Goal: Task Accomplishment & Management: Use online tool/utility

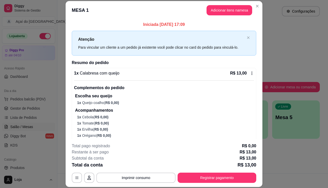
scroll to position [51, 0]
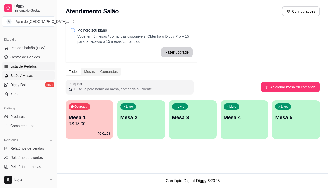
click at [31, 64] on span "Lista de Pedidos" at bounding box center [23, 66] width 27 height 5
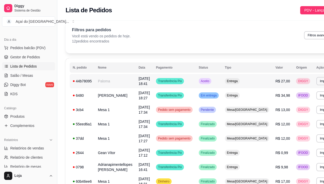
click at [106, 78] on td "Paloma" at bounding box center [115, 81] width 41 height 14
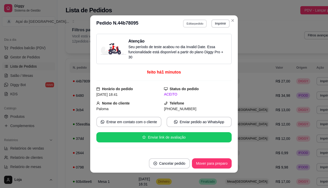
click at [192, 20] on button "Editar pedido" at bounding box center [195, 23] width 24 height 8
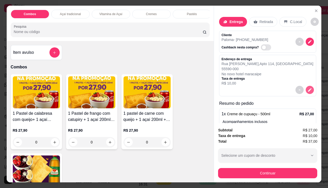
click at [307, 90] on icon "decrease-product-quantity" at bounding box center [309, 90] width 5 height 5
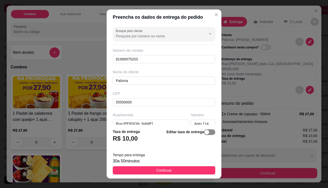
click at [205, 134] on span "button" at bounding box center [209, 132] width 11 height 6
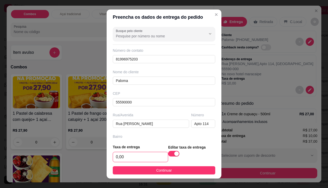
click at [130, 156] on input "0,00" at bounding box center [140, 157] width 55 height 10
type input "10,00"
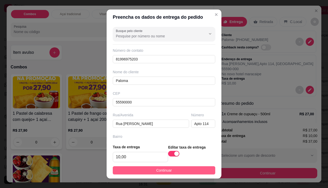
click at [189, 171] on button "Continuar" at bounding box center [164, 170] width 102 height 8
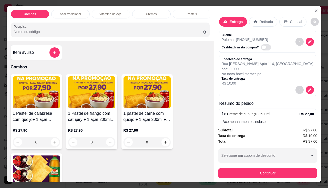
click at [242, 178] on div "Subtotal R$ 27,00 Taxa de entrega R$ 10,00 Total R$ 37,00 Selecione um cupom de…" at bounding box center [267, 152] width 107 height 59
drag, startPoint x: 242, startPoint y: 178, endPoint x: 242, endPoint y: 175, distance: 3.1
click at [242, 178] on div "Subtotal R$ 27,00 Taxa de entrega R$ 10,00 Total R$ 37,00 Selecione um cupom de…" at bounding box center [267, 152] width 107 height 59
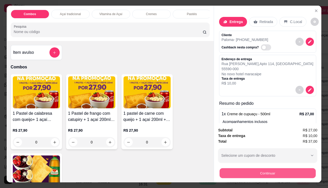
click at [242, 174] on button "Continuar" at bounding box center [267, 173] width 96 height 10
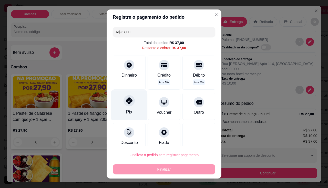
click at [125, 104] on div at bounding box center [128, 100] width 11 height 11
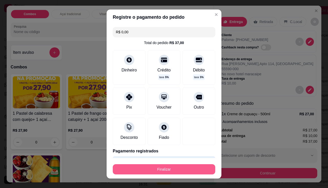
click at [177, 167] on button "Finalizar" at bounding box center [164, 169] width 102 height 10
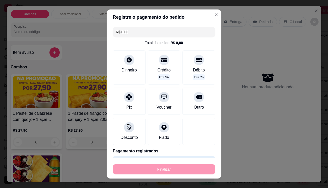
type input "-R$ 37,00"
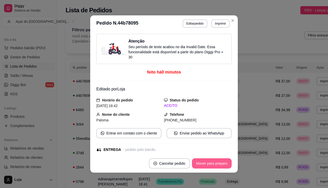
click at [216, 164] on button "Mover para preparo" at bounding box center [212, 163] width 40 height 10
click at [221, 23] on button "Imprimir" at bounding box center [220, 23] width 18 height 8
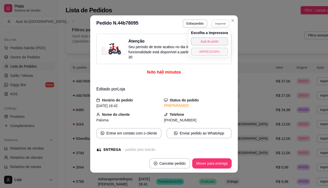
click at [218, 48] on button "IMPRESSORA" at bounding box center [209, 52] width 37 height 8
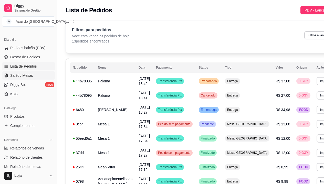
click at [26, 76] on span "Salão / Mesas" at bounding box center [21, 75] width 23 height 5
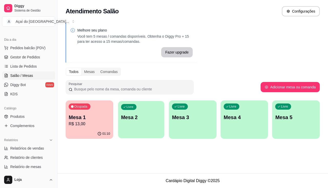
click at [140, 117] on p "Mesa 2" at bounding box center [141, 117] width 40 height 7
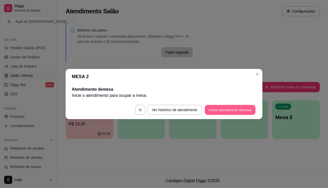
click at [245, 114] on button "Iniciar atendimento de mesa" at bounding box center [230, 110] width 51 height 10
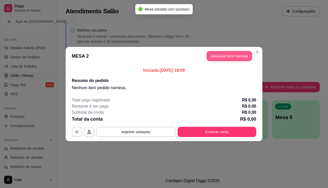
click at [210, 60] on button "Adicionar itens na mesa" at bounding box center [229, 56] width 46 height 10
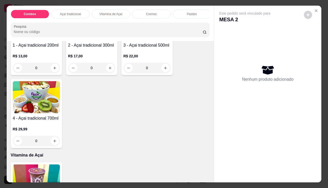
scroll to position [179, 0]
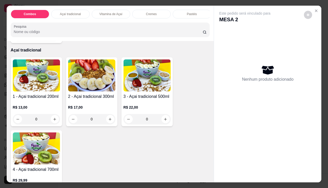
click at [55, 116] on div "0" at bounding box center [36, 119] width 47 height 10
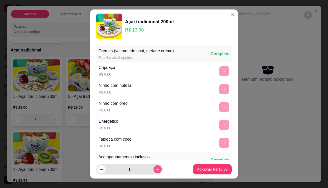
click at [153, 170] on button "increase-product-quantity" at bounding box center [157, 169] width 8 height 8
type input "2"
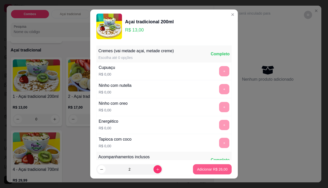
click at [218, 171] on p "Adicionar R$ 26,00" at bounding box center [212, 169] width 30 height 5
type input "2"
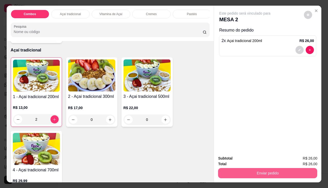
click at [218, 171] on button "Enviar pedido" at bounding box center [267, 173] width 99 height 10
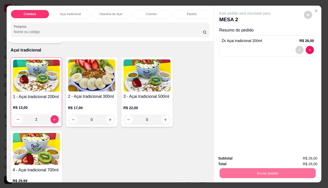
click at [267, 162] on button "Registrar cliente" at bounding box center [270, 159] width 34 height 10
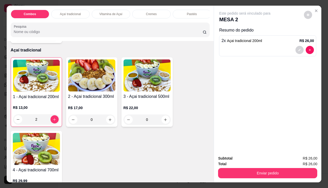
click at [283, 170] on button "Enviar pedido" at bounding box center [267, 173] width 99 height 10
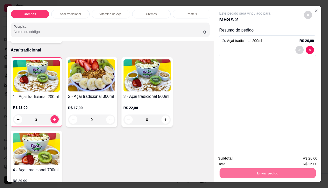
click at [298, 155] on button "Enviar pedido" at bounding box center [304, 158] width 28 height 9
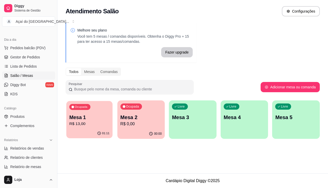
click at [103, 130] on div "01:11" at bounding box center [89, 133] width 46 height 10
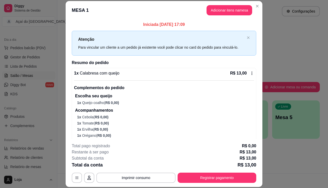
scroll to position [17, 0]
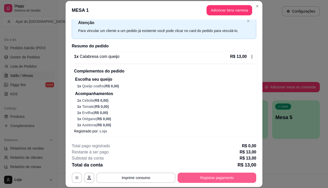
click at [206, 177] on button "Registrar pagamento" at bounding box center [216, 178] width 79 height 10
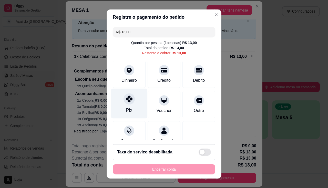
click at [127, 104] on div "Pix" at bounding box center [129, 103] width 36 height 30
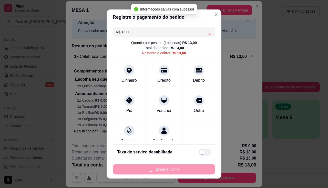
type input "R$ 0,00"
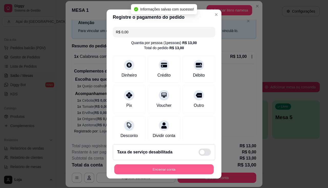
click at [173, 168] on button "Encerrar conta" at bounding box center [163, 169] width 99 height 10
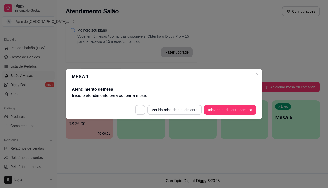
scroll to position [0, 0]
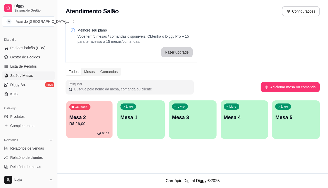
click at [95, 133] on div "00:11" at bounding box center [89, 133] width 46 height 10
